Goal: Entertainment & Leisure: Consume media (video, audio)

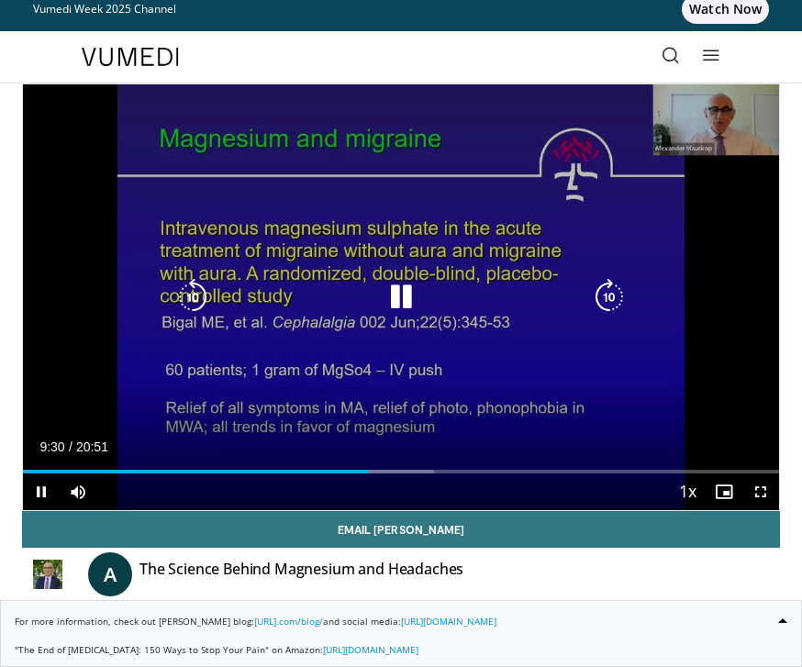
scroll to position [14, 0]
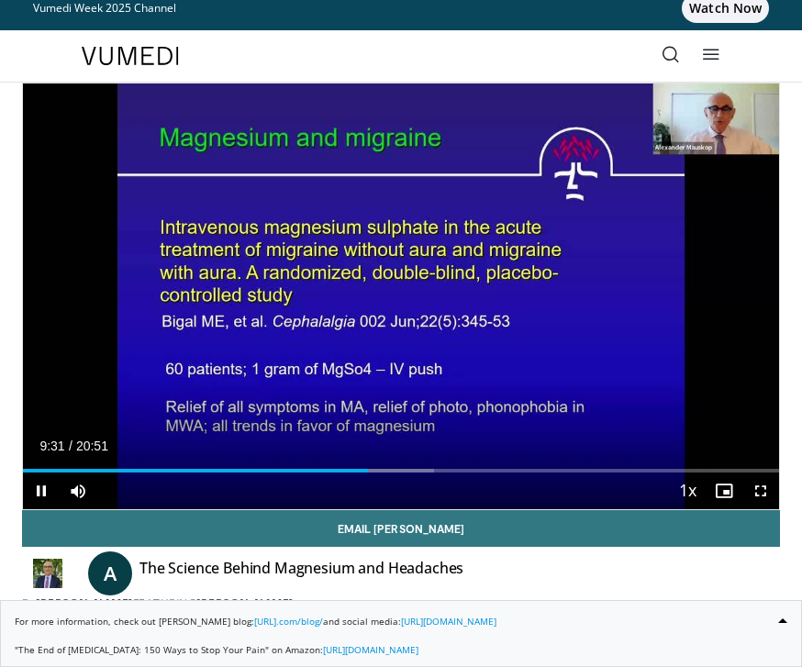
click at [369, 259] on div "10 seconds Tap to unmute" at bounding box center [401, 297] width 756 height 426
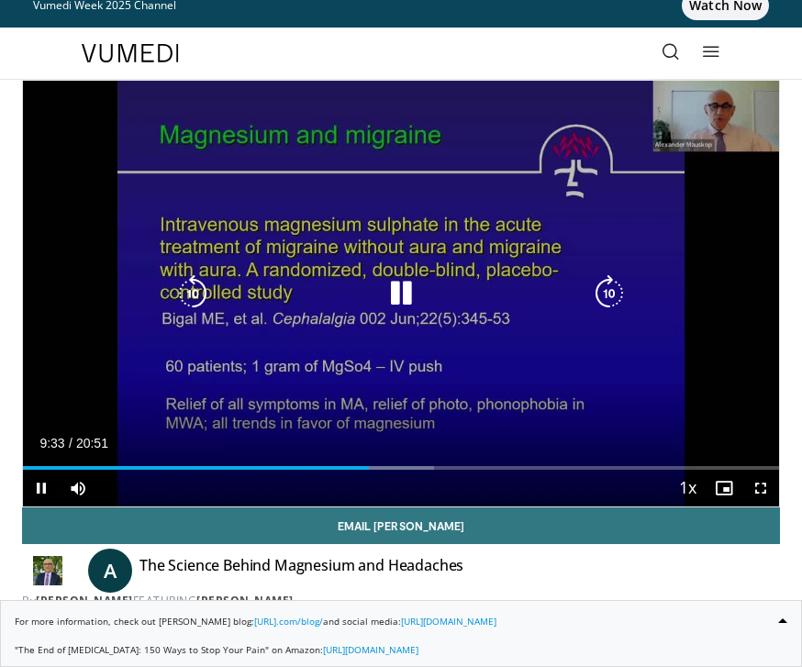
scroll to position [11, 0]
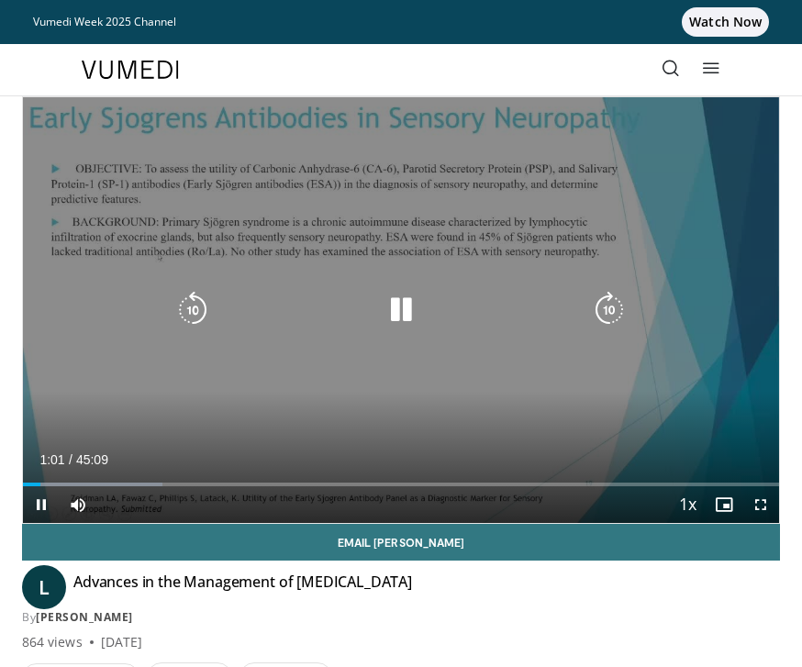
click at [559, 382] on div "10 seconds Tap to unmute" at bounding box center [401, 310] width 756 height 426
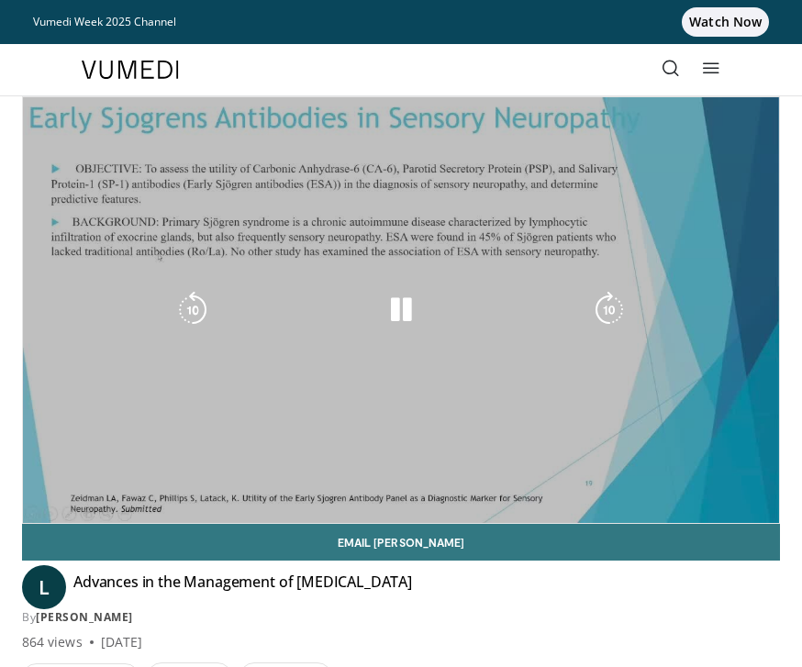
click at [498, 84] on div "Specialties Adult & Family Medicine Allergy, Asthma, Immunology Anesthesiology …" at bounding box center [401, 69] width 661 height 51
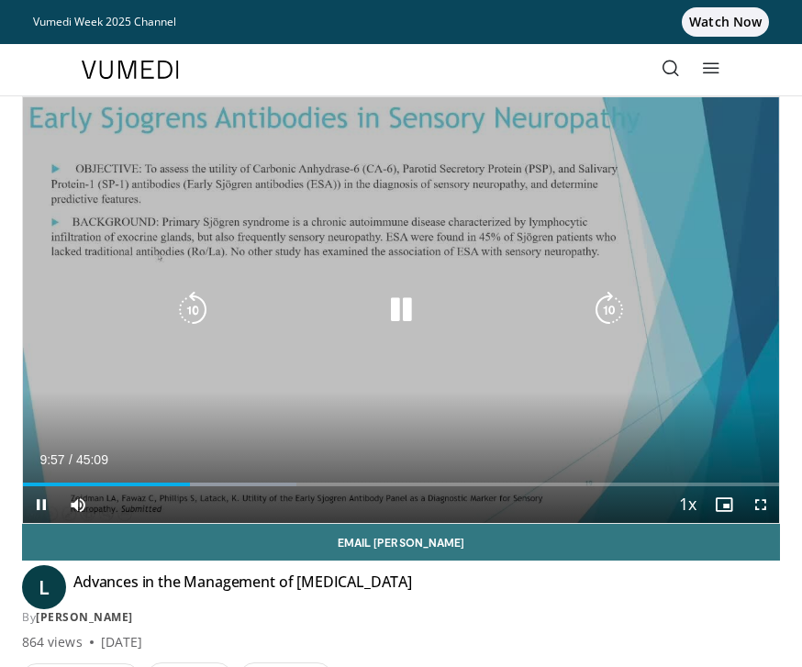
click at [444, 64] on div "Specialties Adult & Family Medicine Allergy, Asthma, Immunology Anesthesiology …" at bounding box center [401, 69] width 661 height 51
